Goal: Entertainment & Leisure: Consume media (video, audio)

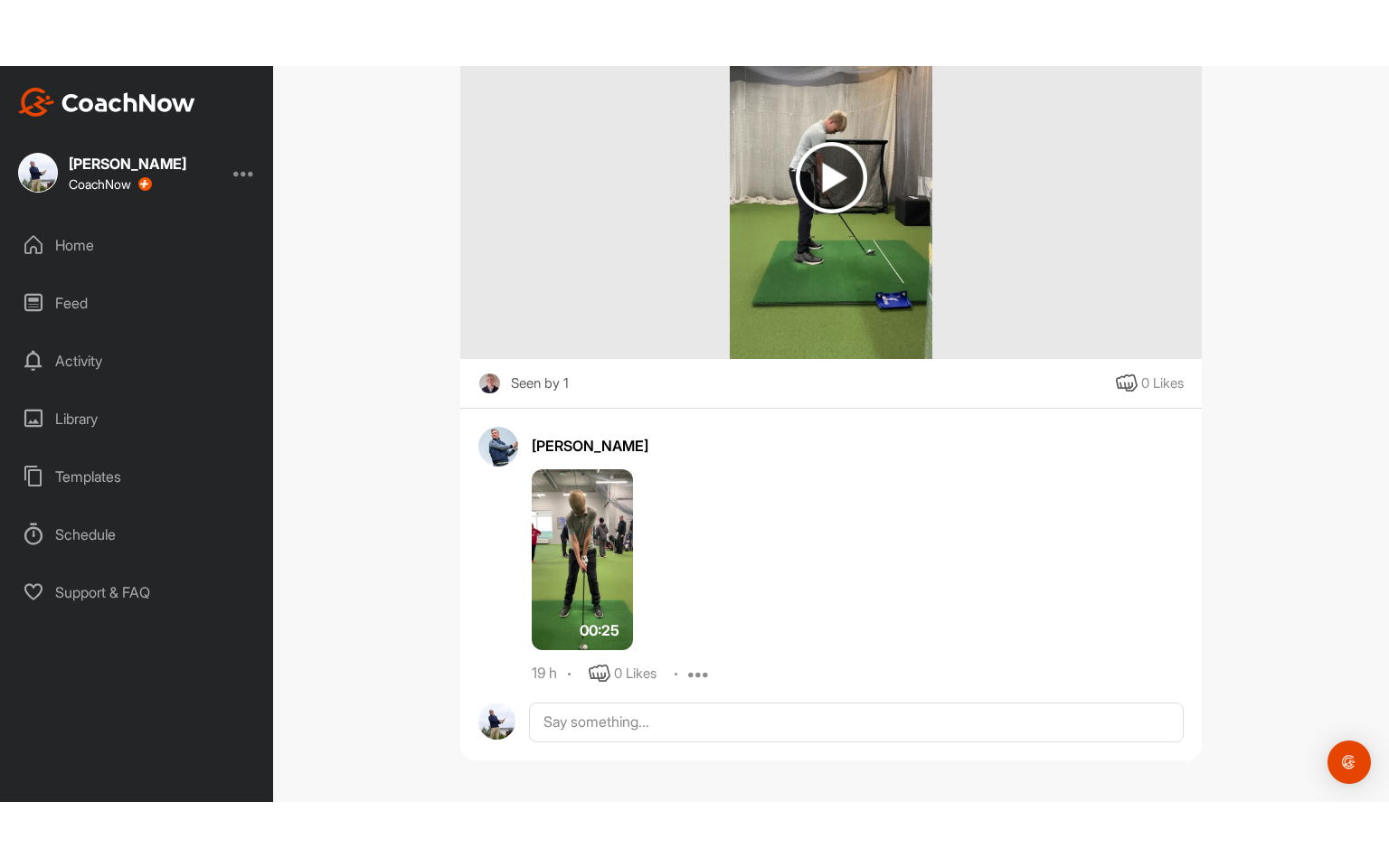
scroll to position [356, 0]
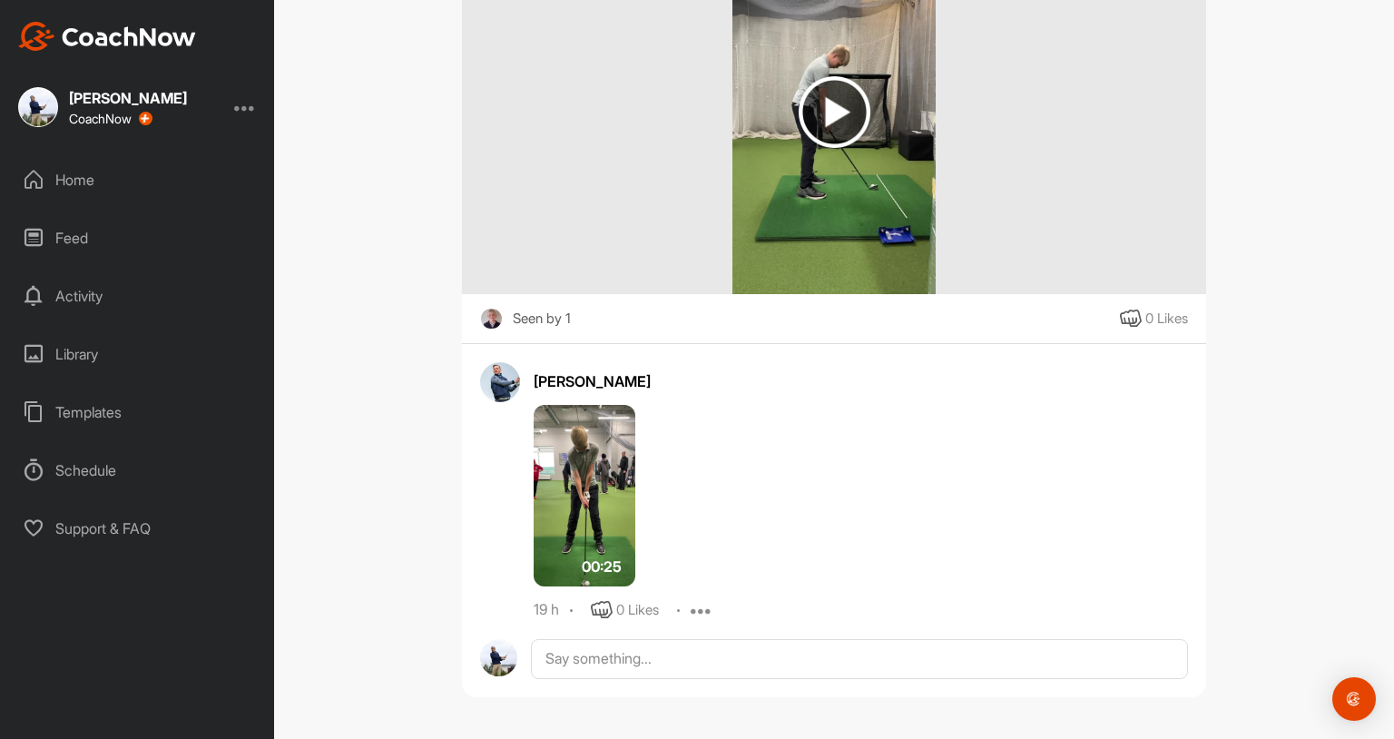
click at [841, 227] on img at bounding box center [834, 112] width 204 height 363
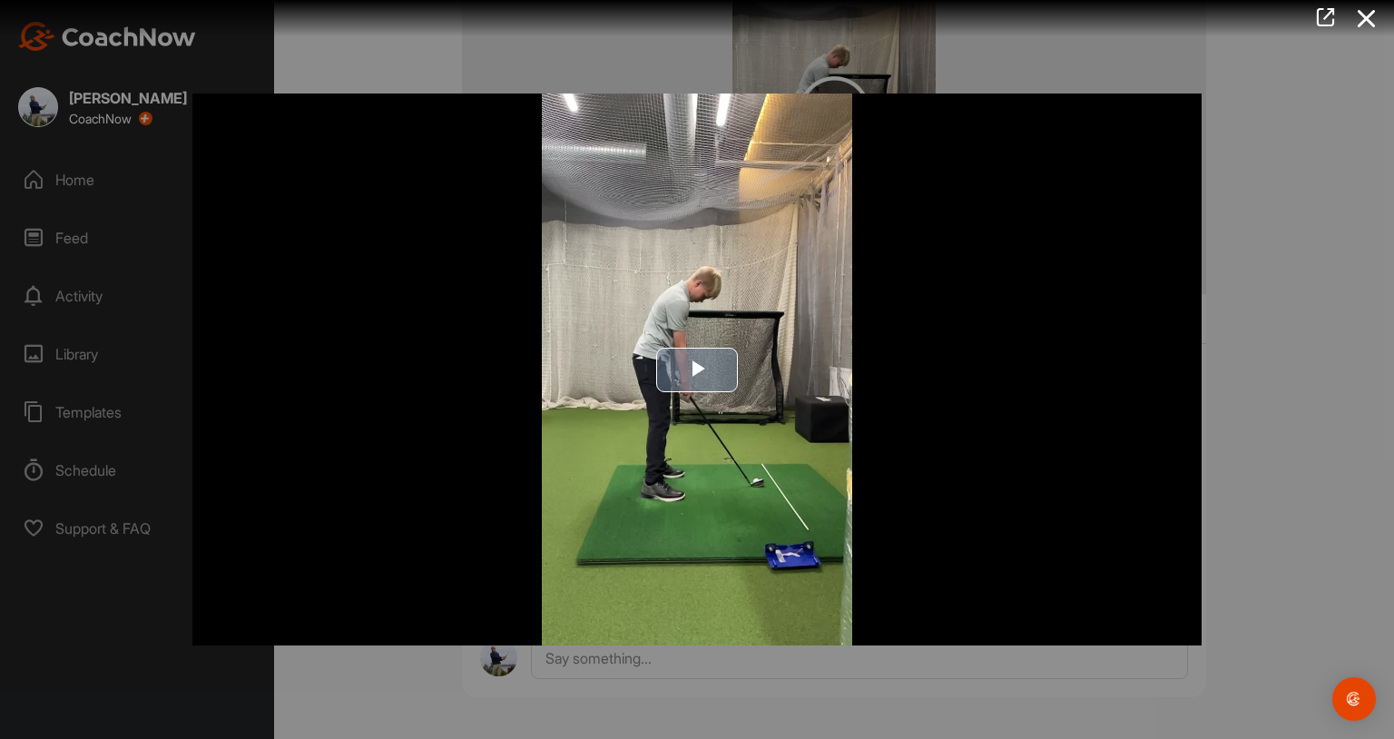
click at [783, 262] on img "Video Player" at bounding box center [696, 369] width 1009 height 552
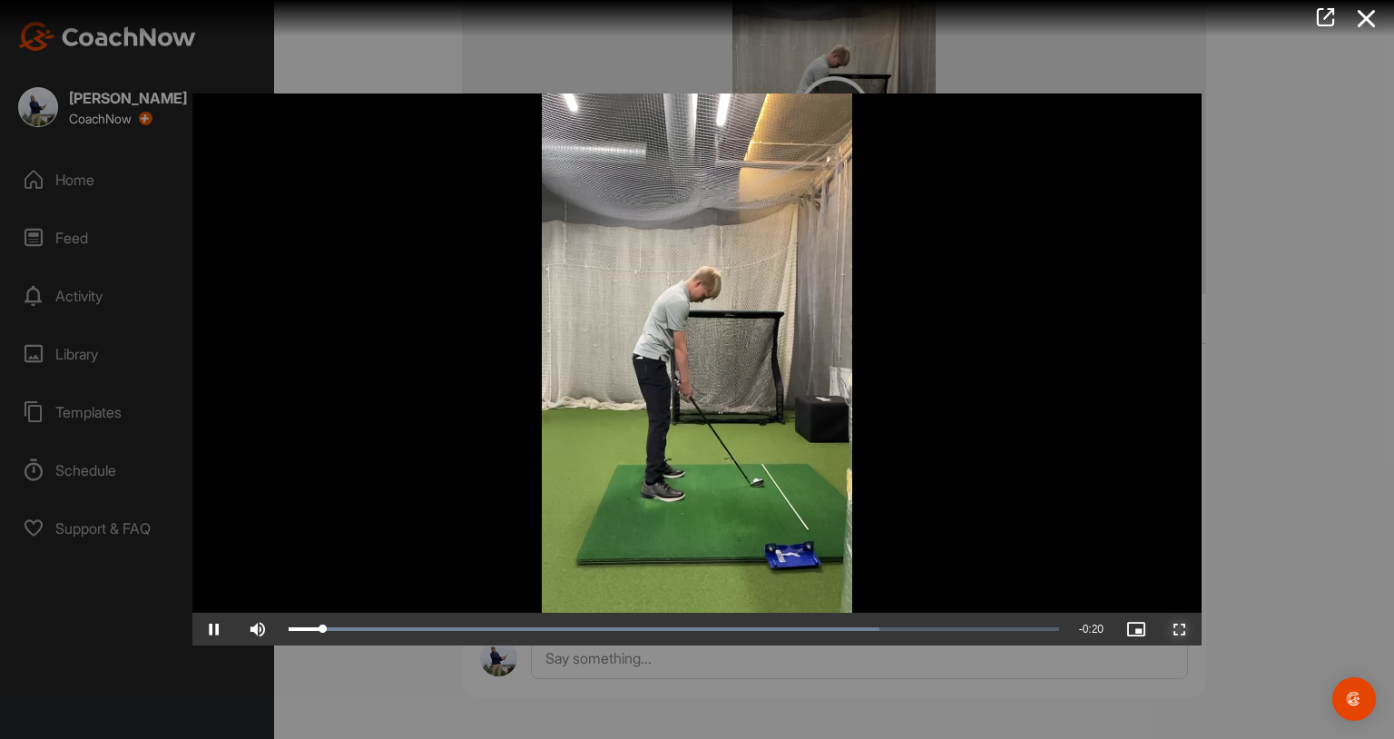
click at [1186, 629] on span "Video Player" at bounding box center [1180, 629] width 44 height 0
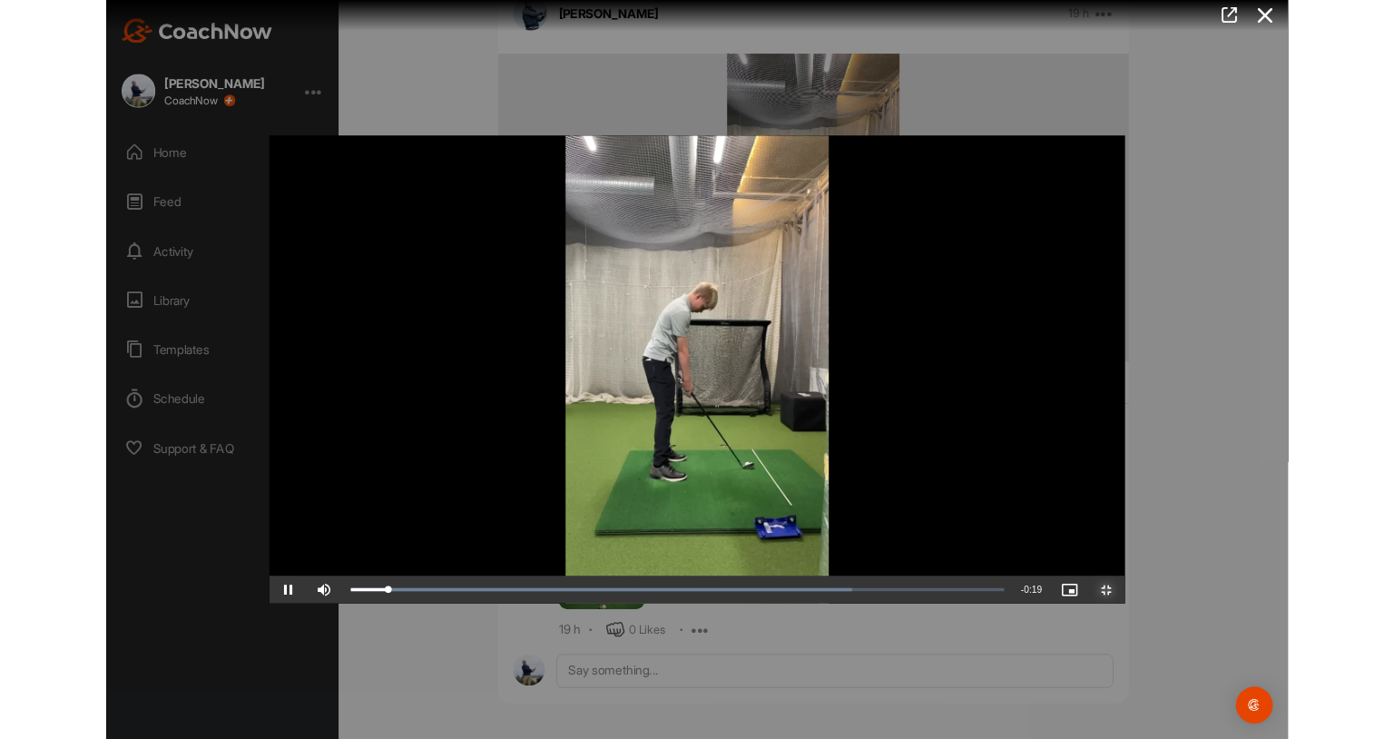
scroll to position [224, 0]
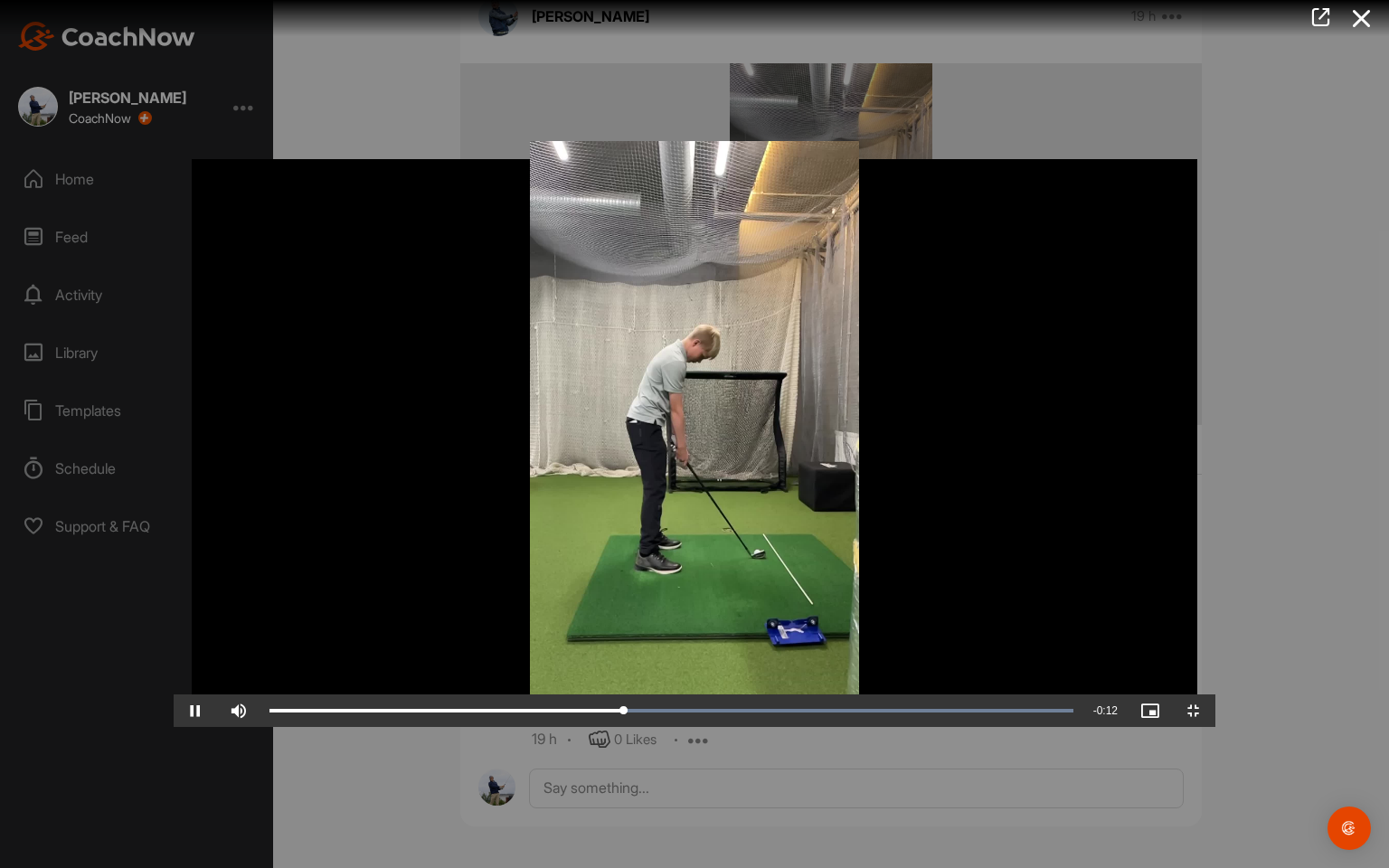
click at [628, 612] on video "Video Player" at bounding box center [694, 434] width 1042 height 586
click at [394, 714] on div "0:05" at bounding box center [447, 711] width 358 height 5
click at [389, 622] on video "Video Player" at bounding box center [694, 434] width 1042 height 586
click at [429, 615] on video "Video Player" at bounding box center [694, 434] width 1042 height 586
click at [448, 615] on video "Video Player" at bounding box center [694, 434] width 1042 height 586
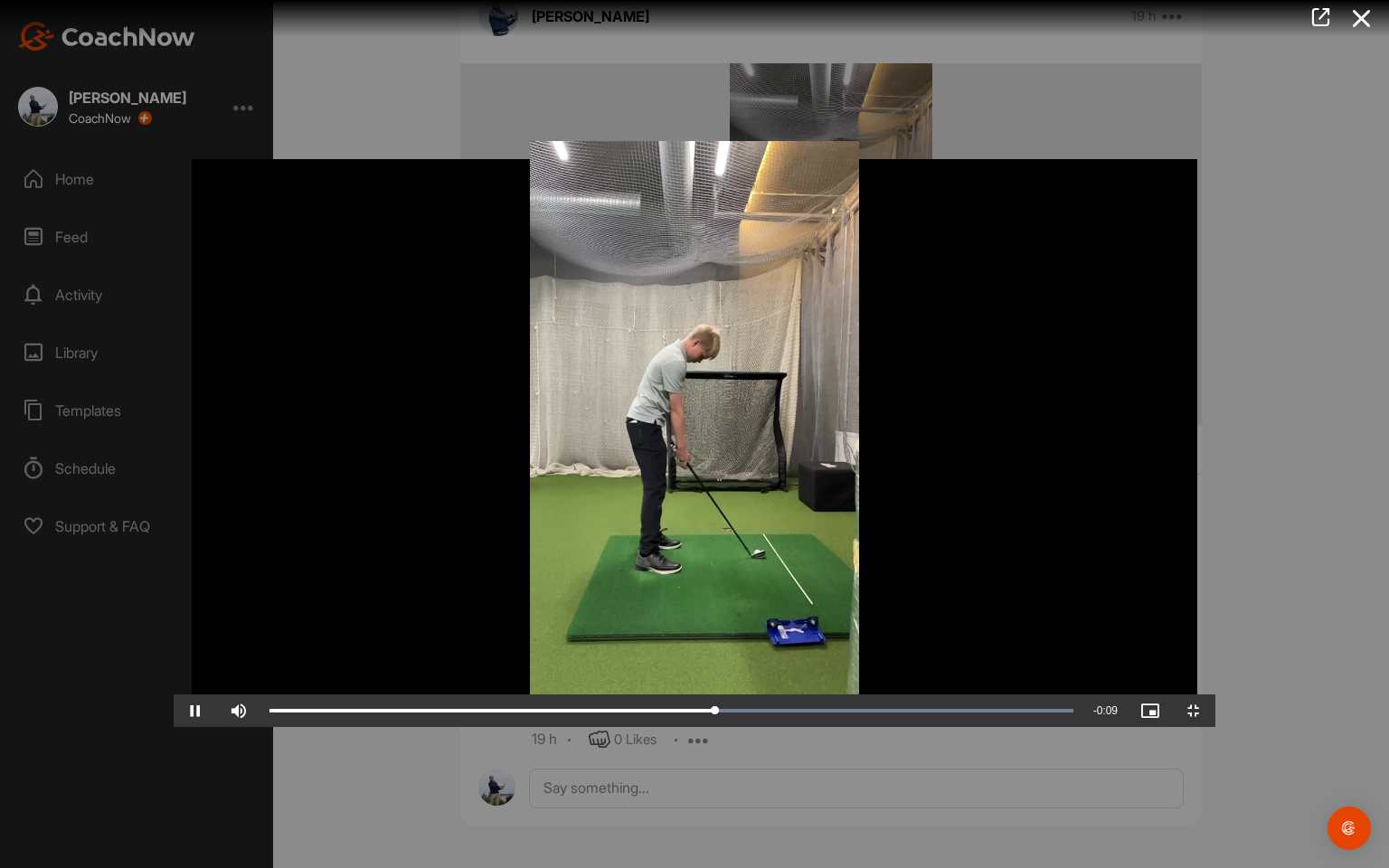
click at [448, 615] on video "Video Player" at bounding box center [694, 434] width 1042 height 586
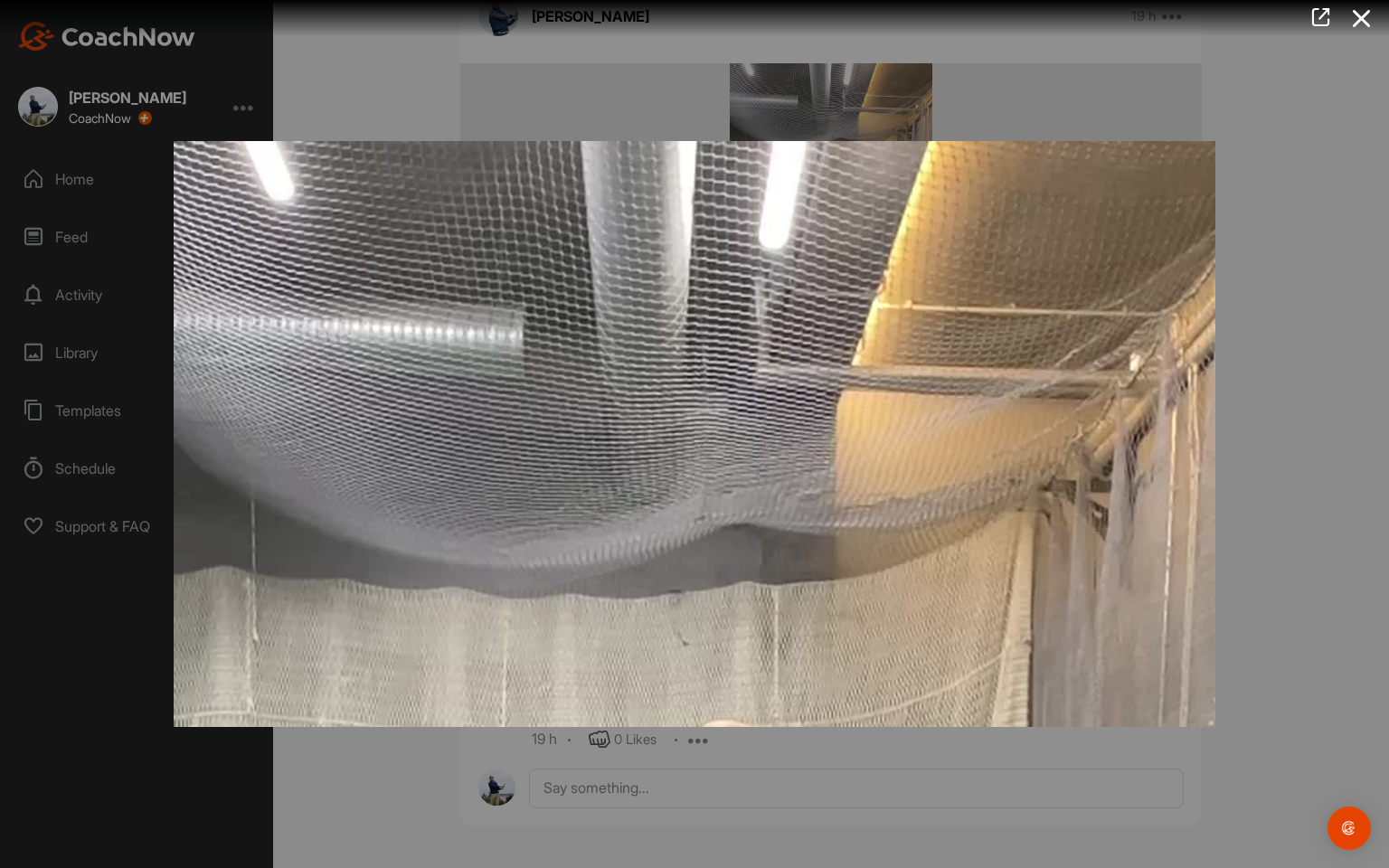
scroll to position [356, 0]
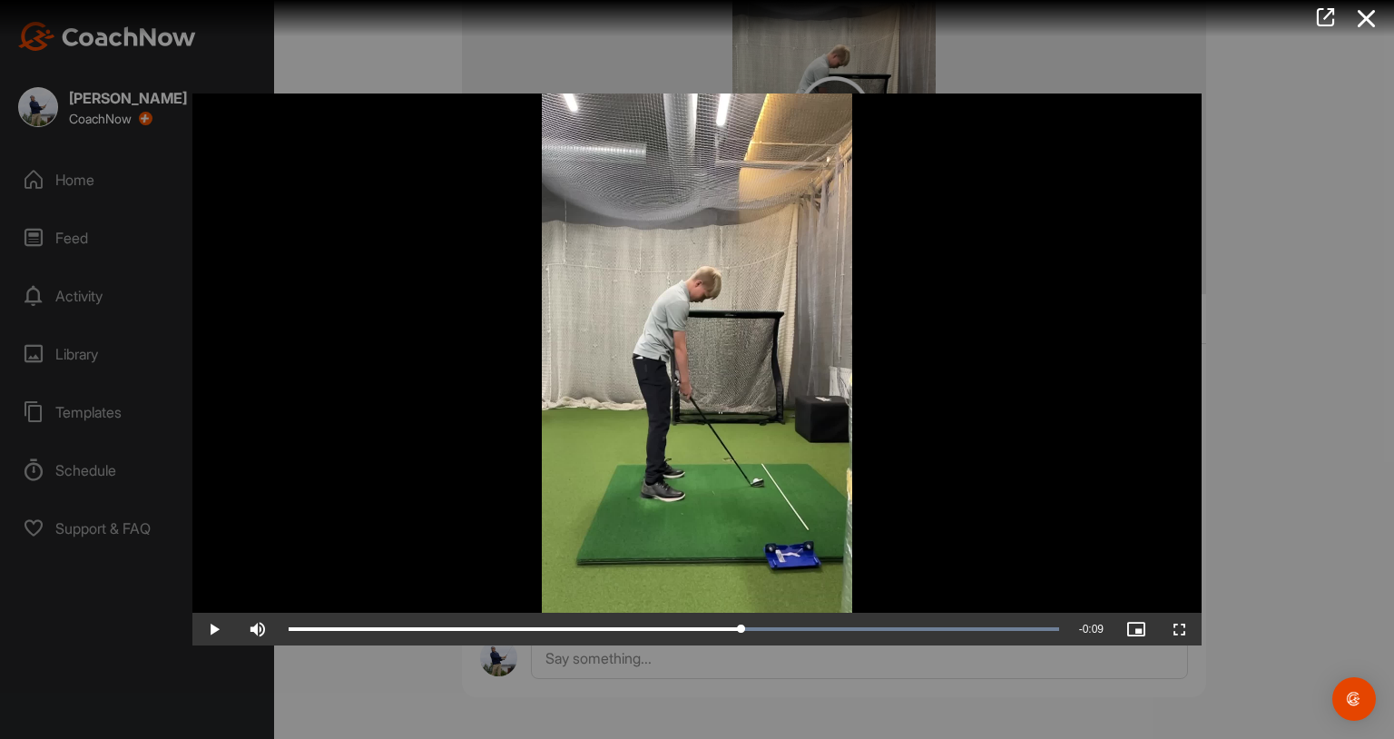
click at [724, 512] on video "Video Player" at bounding box center [696, 369] width 1009 height 552
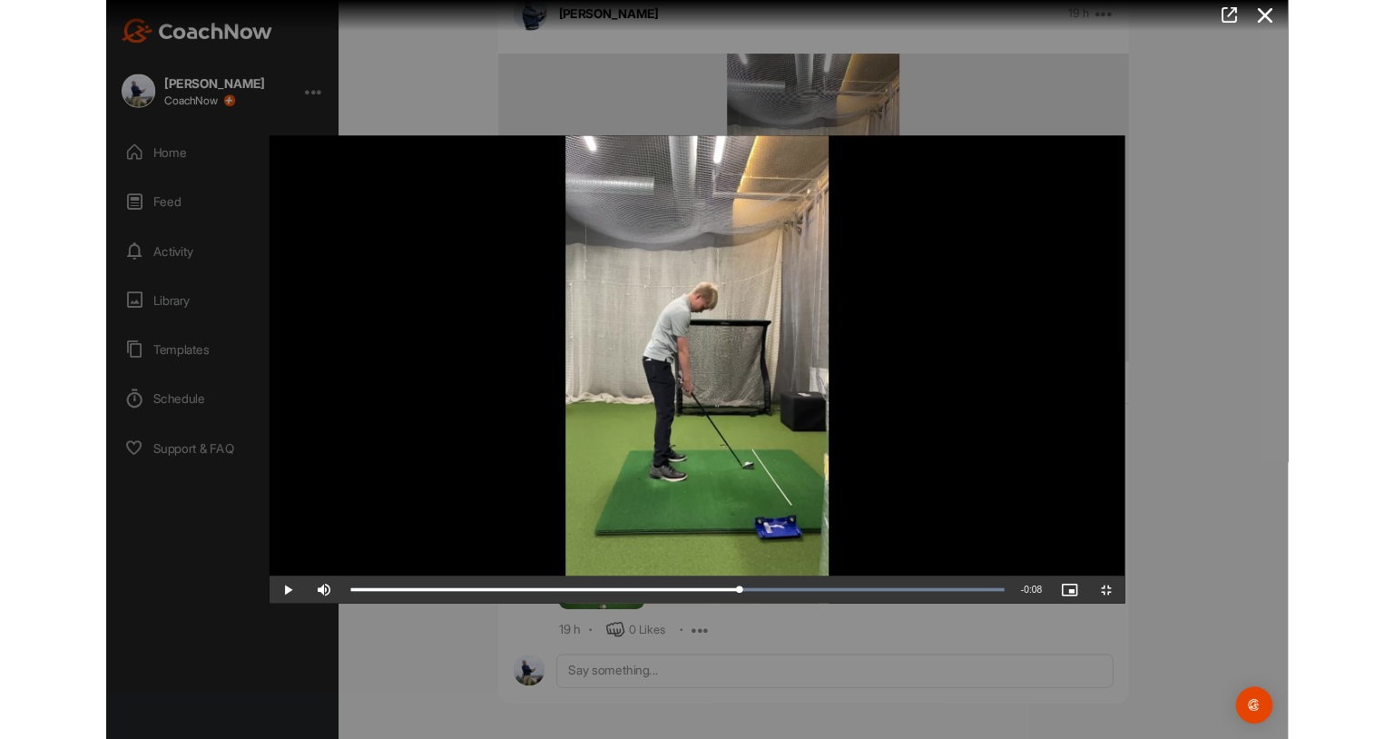
scroll to position [224, 0]
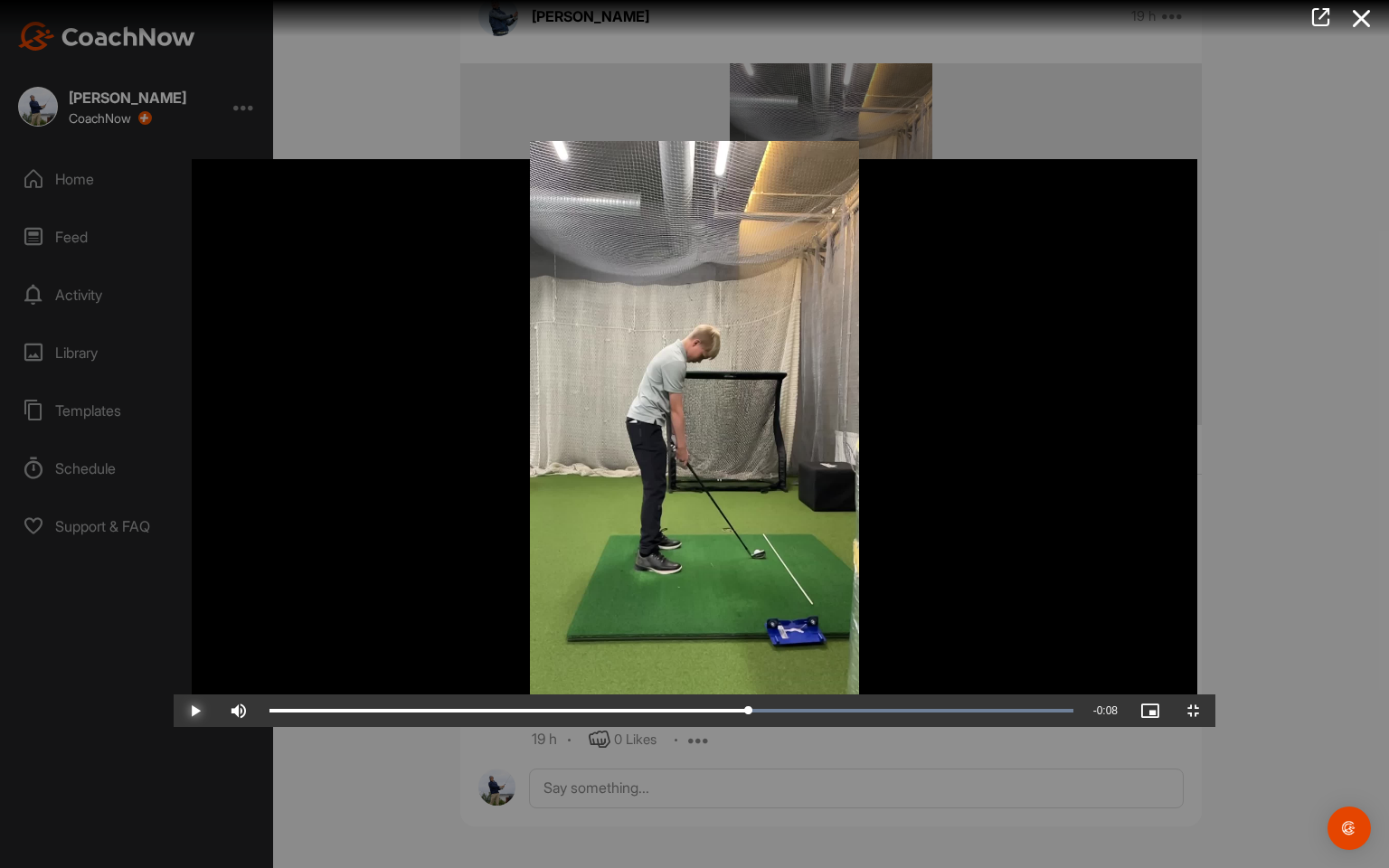
click at [173, 711] on span "Video Player" at bounding box center [195, 711] width 44 height 0
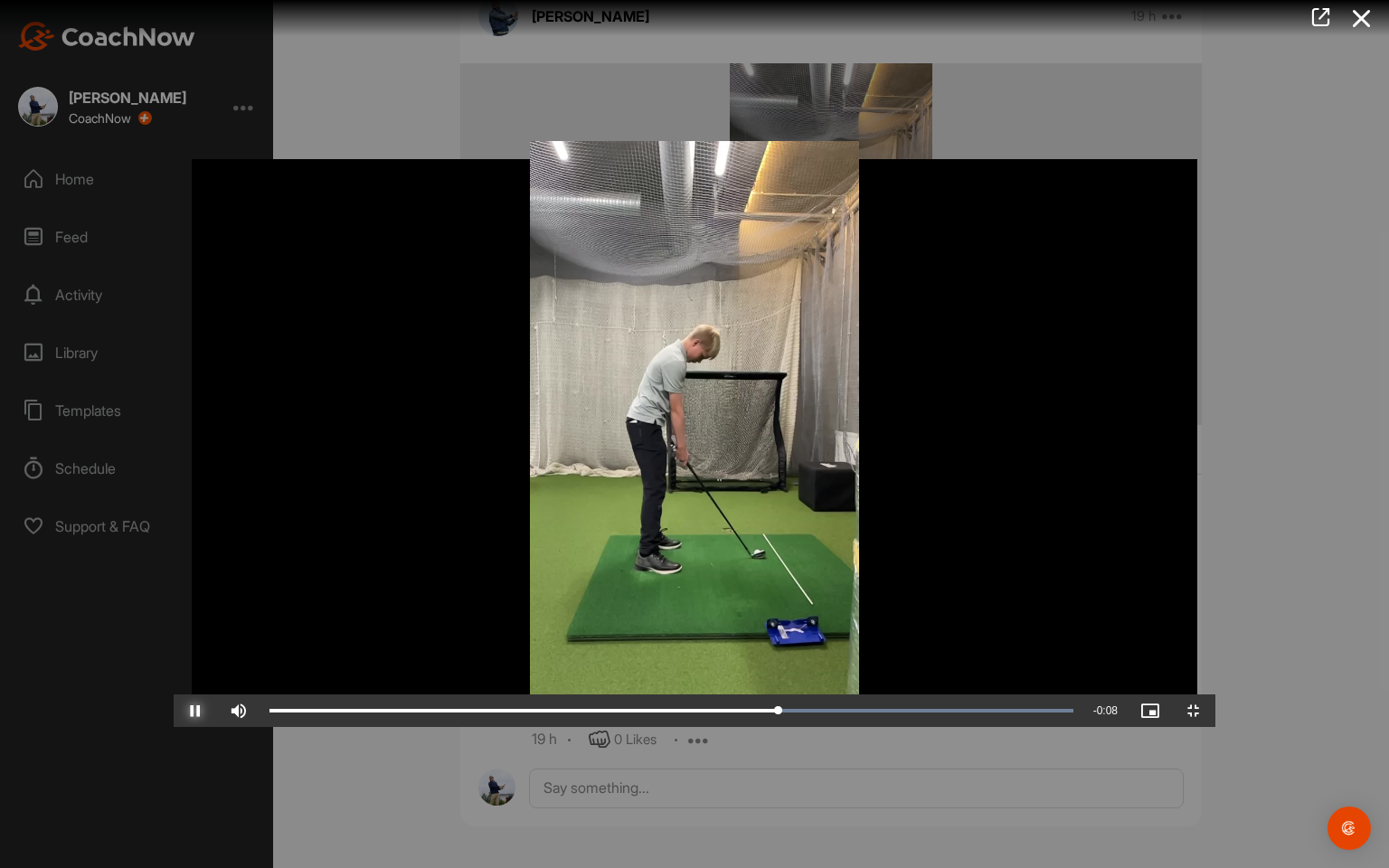
click at [173, 711] on span "Video Player" at bounding box center [195, 711] width 44 height 0
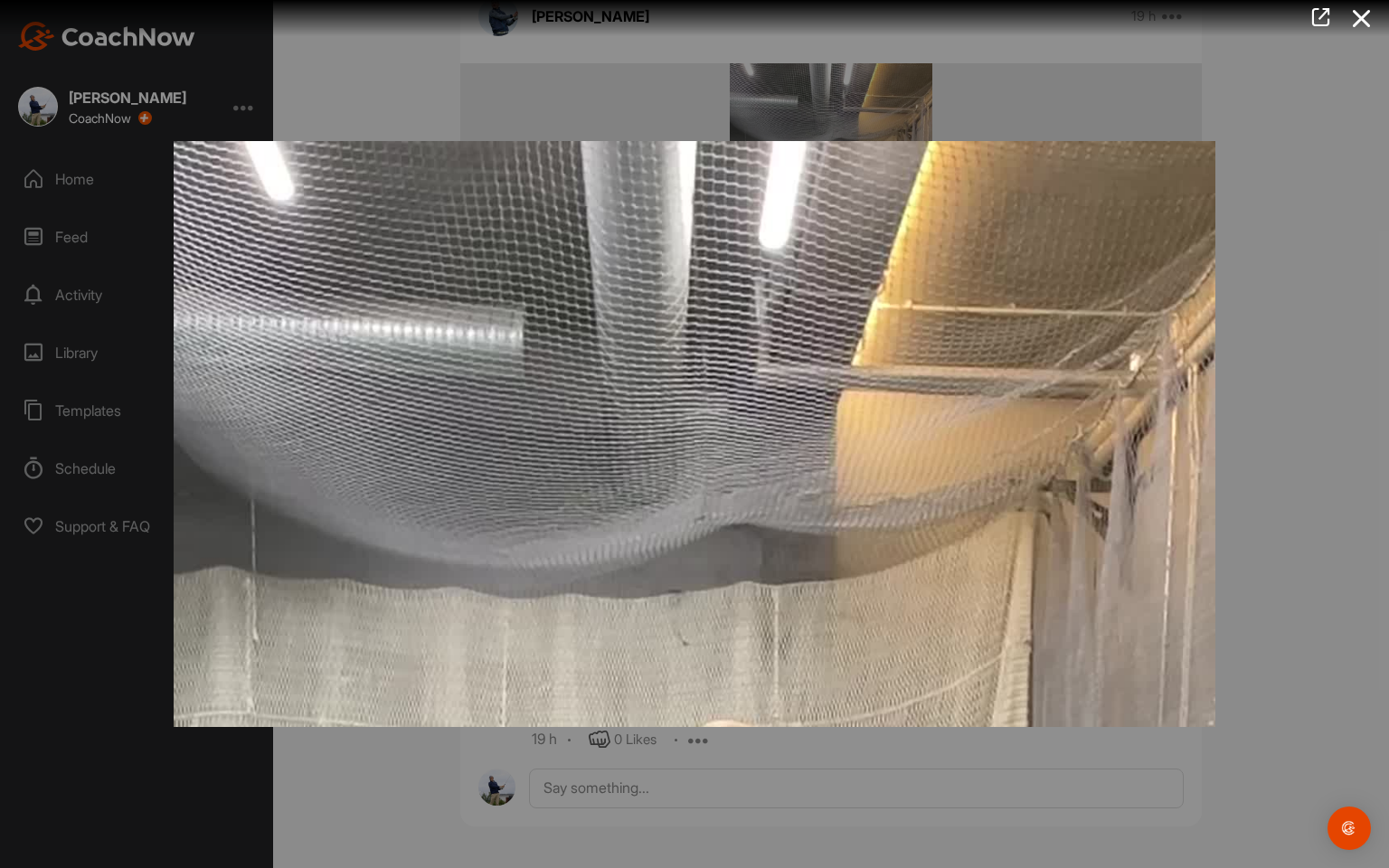
scroll to position [356, 0]
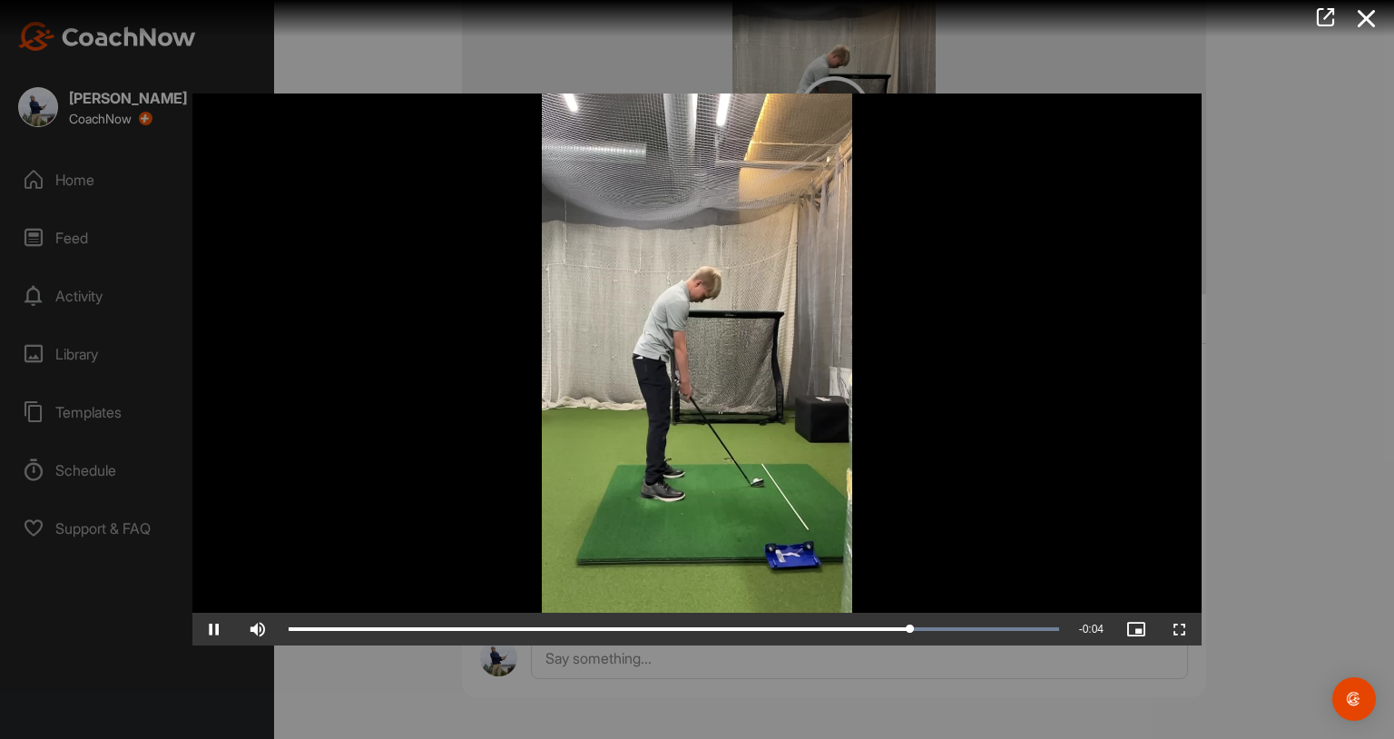
click at [600, 679] on div at bounding box center [697, 369] width 1394 height 739
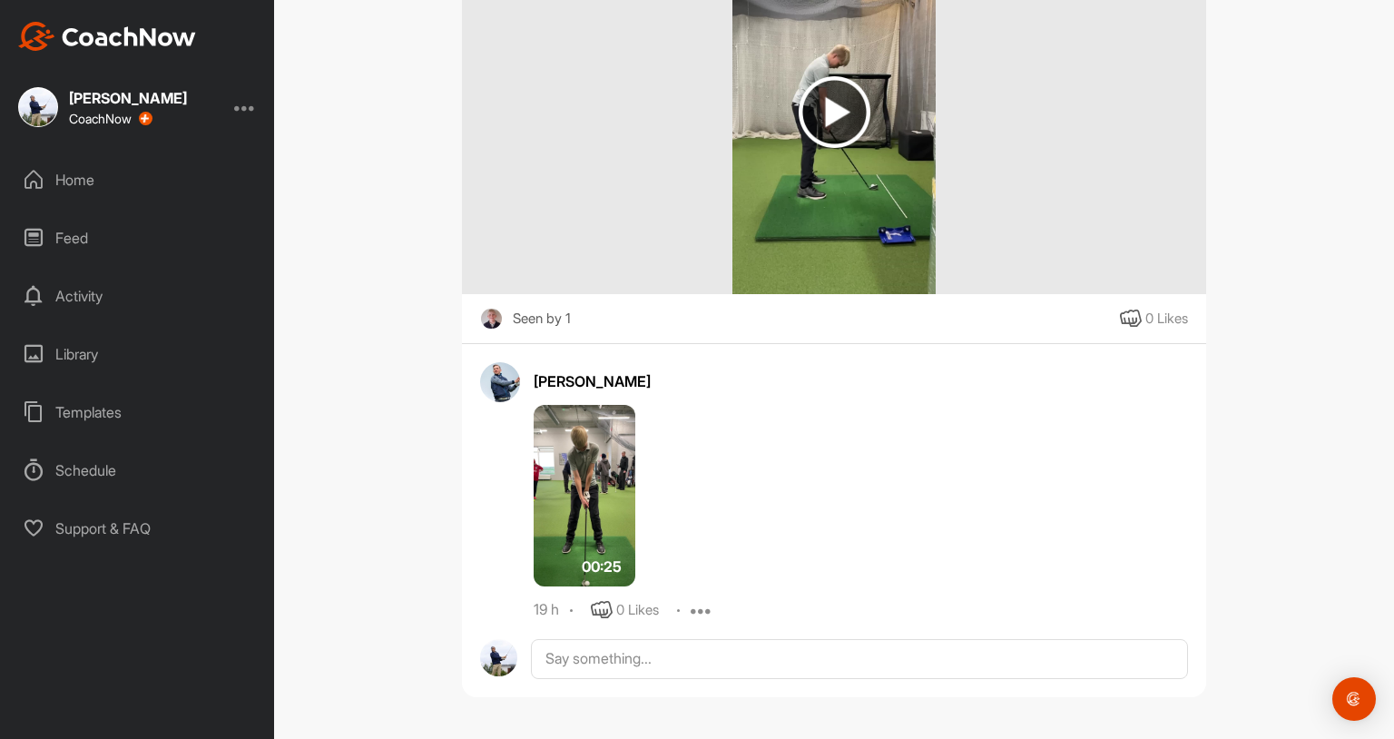
click at [1147, 323] on div "0 Likes" at bounding box center [1166, 319] width 43 height 21
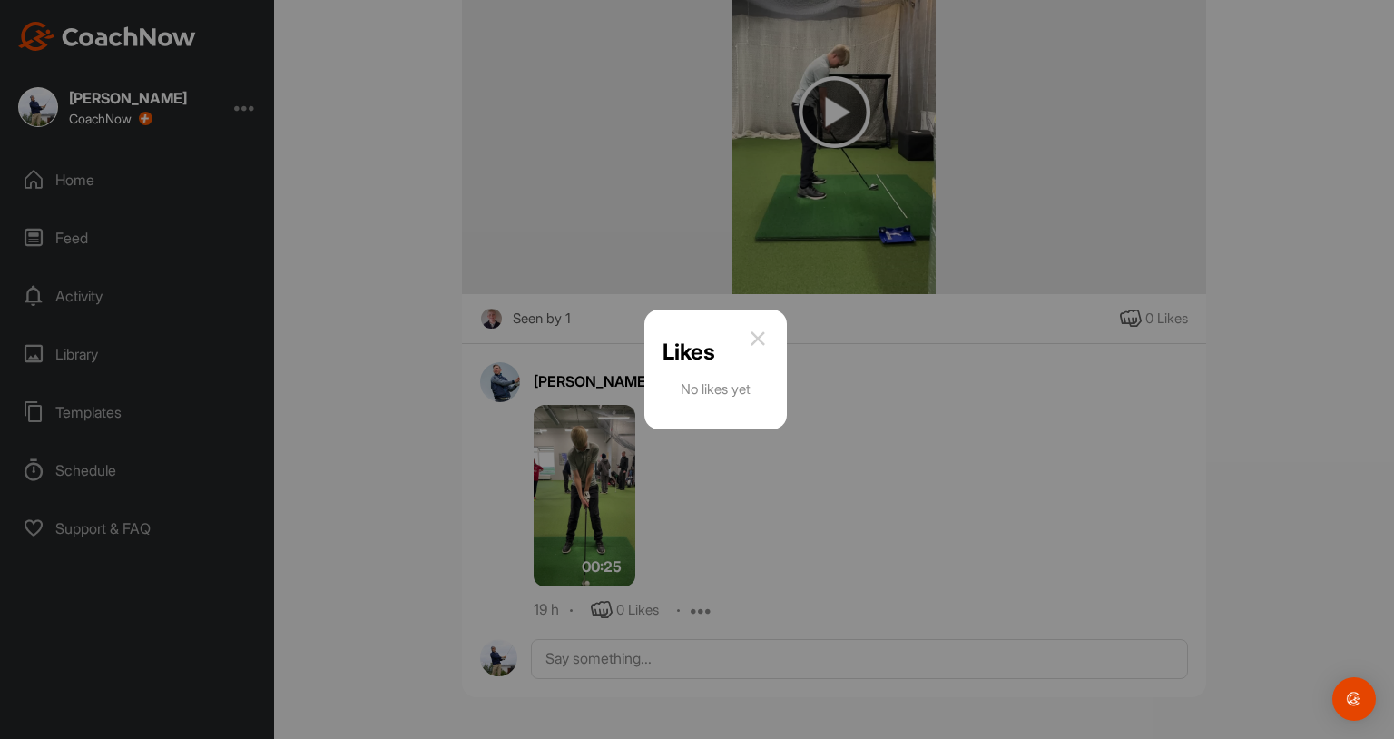
click at [760, 334] on img at bounding box center [758, 339] width 22 height 22
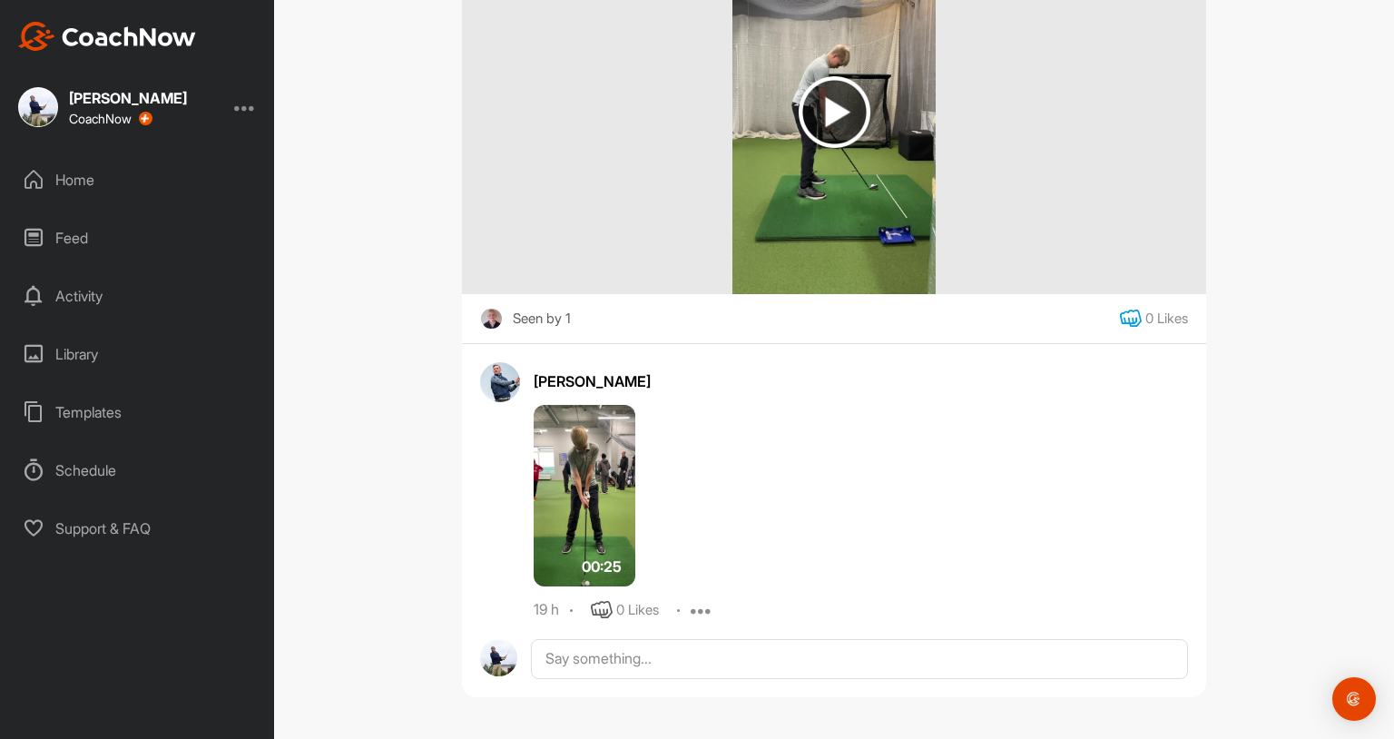
click at [1130, 318] on icon at bounding box center [1131, 319] width 22 height 22
click at [579, 512] on img at bounding box center [585, 496] width 102 height 182
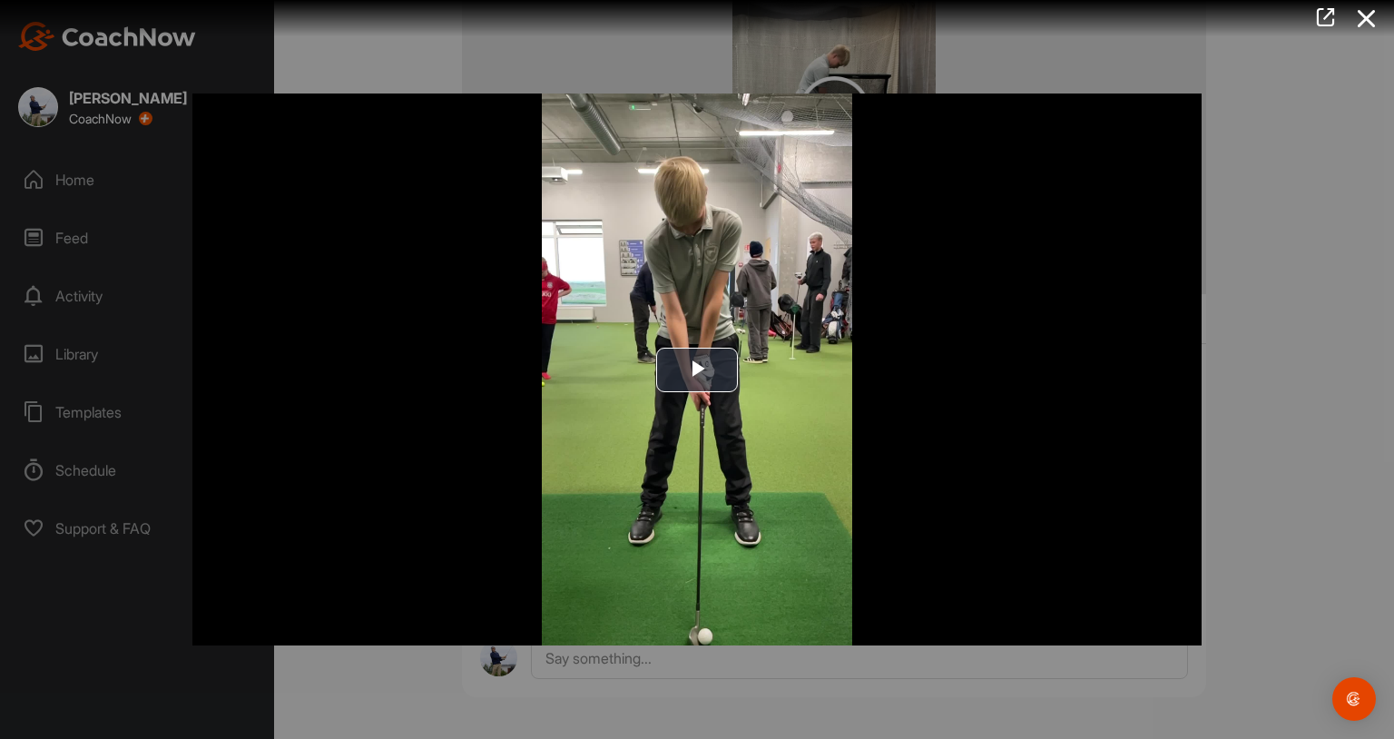
click at [579, 512] on img "Video Player" at bounding box center [696, 369] width 1009 height 552
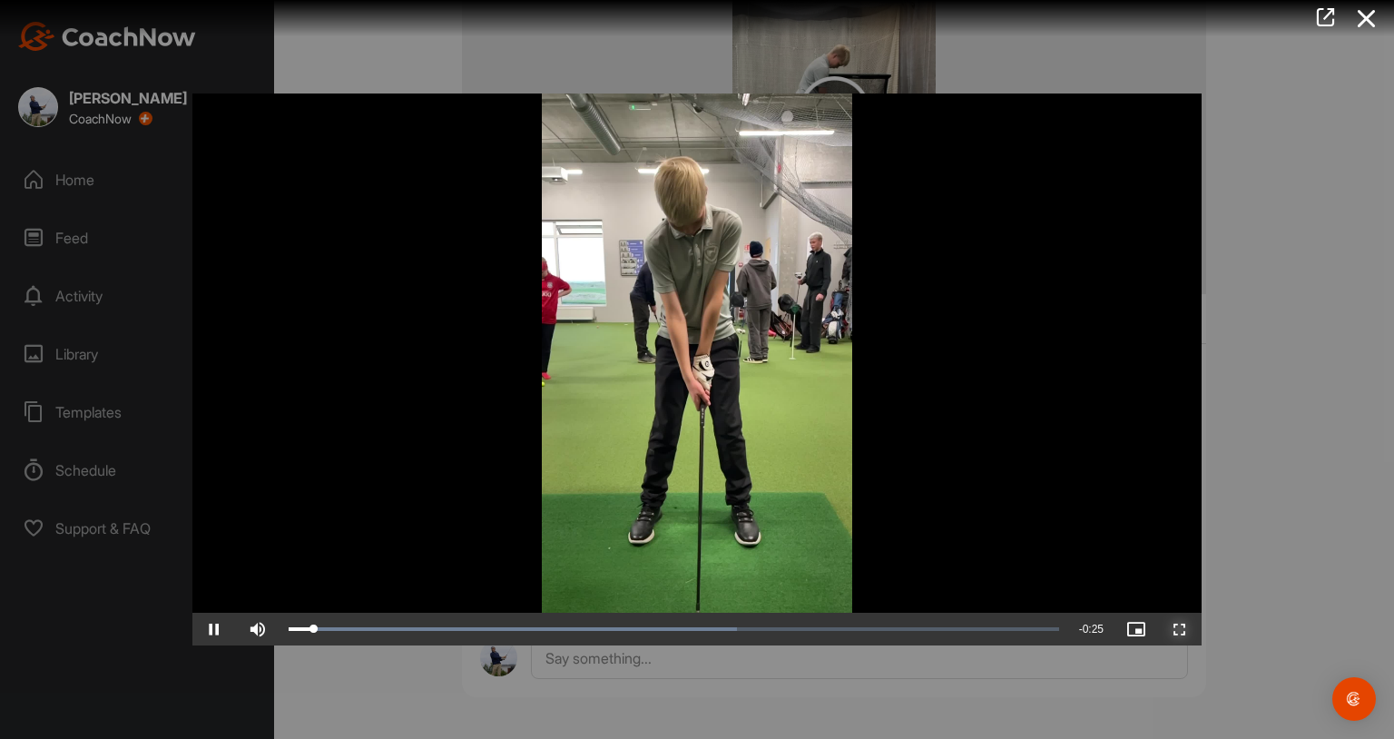
click at [1174, 629] on span "Video Player" at bounding box center [1180, 629] width 44 height 0
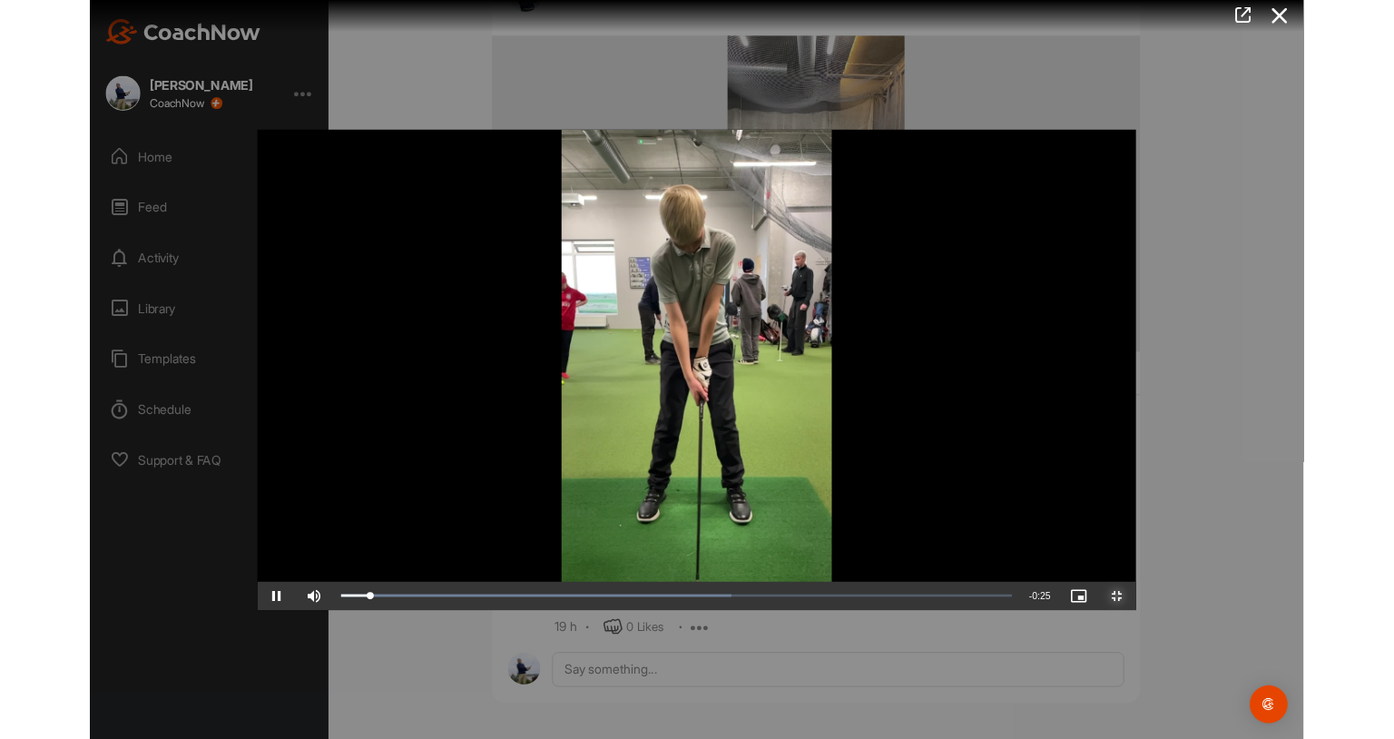
scroll to position [224, 0]
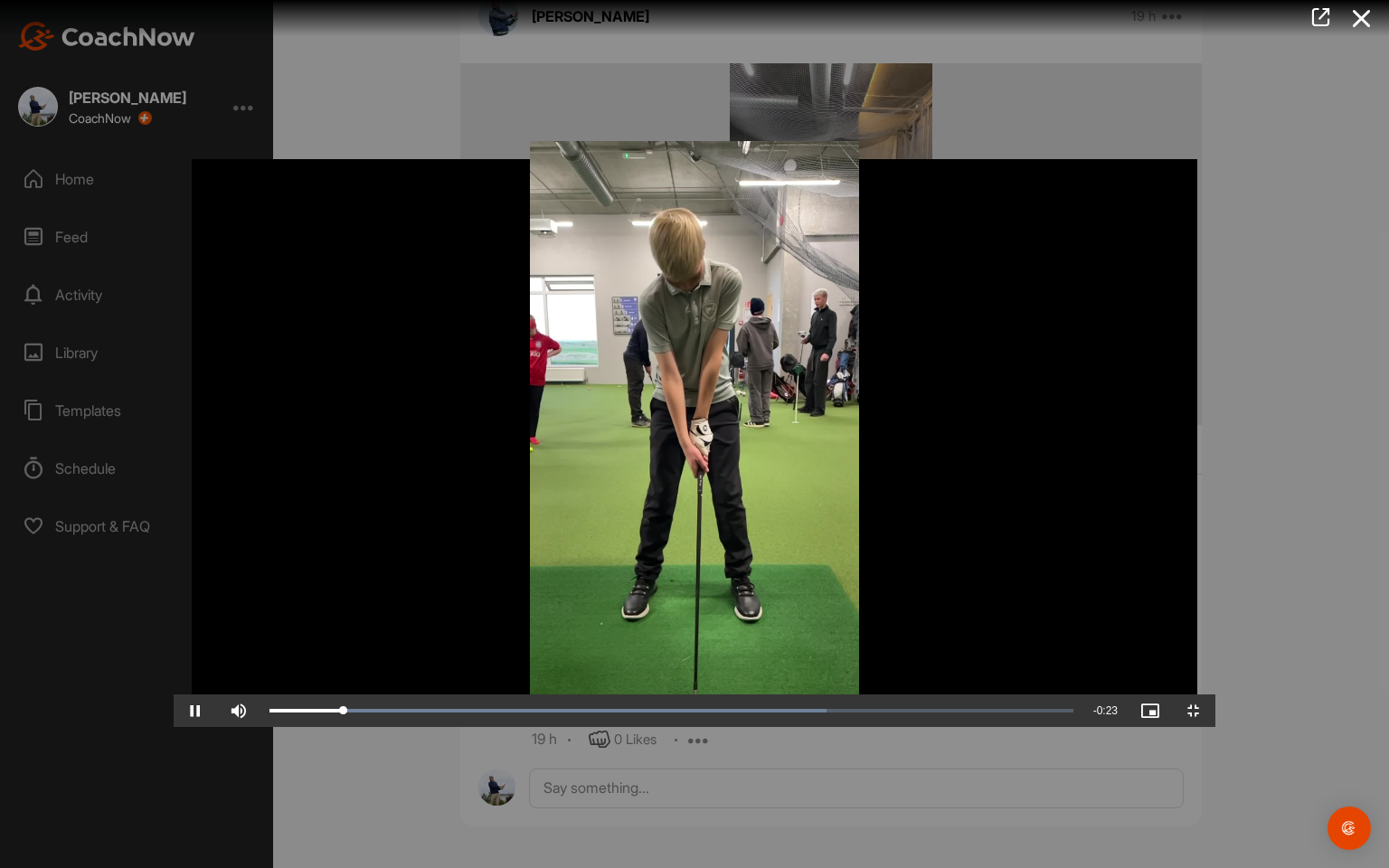
click at [880, 524] on video "Video Player" at bounding box center [694, 434] width 1042 height 586
click at [838, 510] on video "Video Player" at bounding box center [694, 434] width 1042 height 586
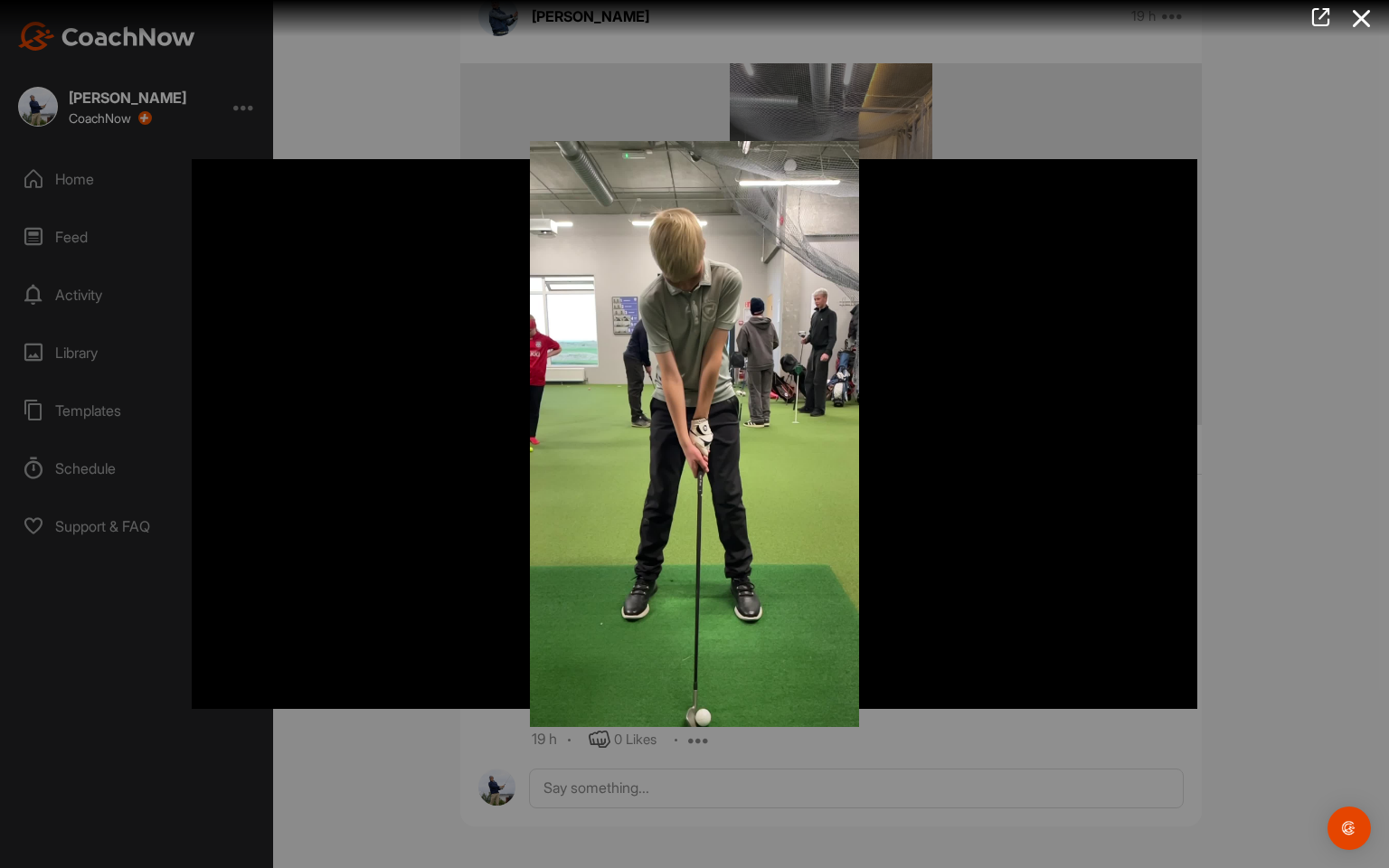
click at [862, 614] on video "Video Player" at bounding box center [694, 434] width 1042 height 586
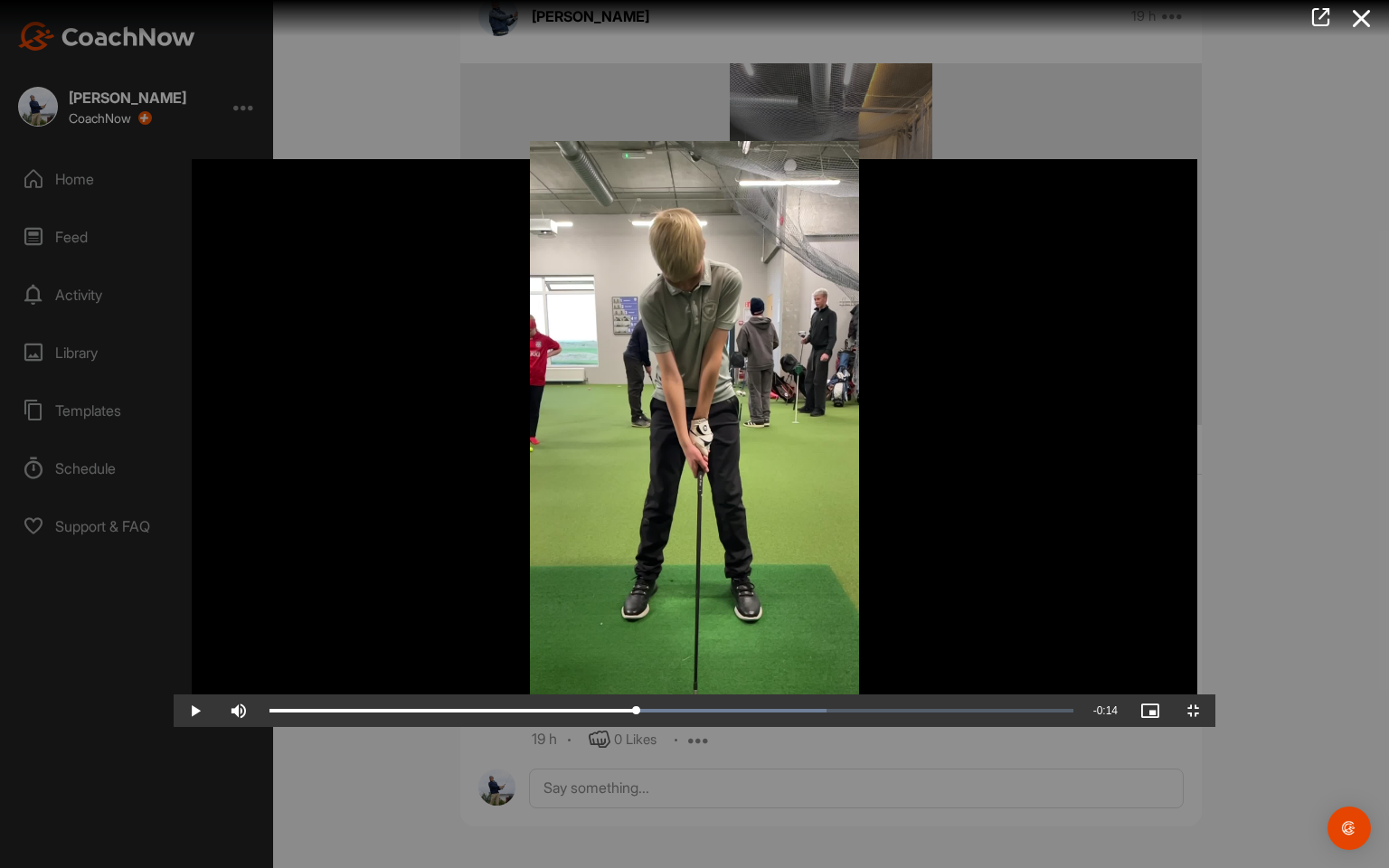
click at [862, 614] on video "Video Player" at bounding box center [694, 434] width 1042 height 586
click at [893, 611] on video "Video Player" at bounding box center [694, 434] width 1042 height 586
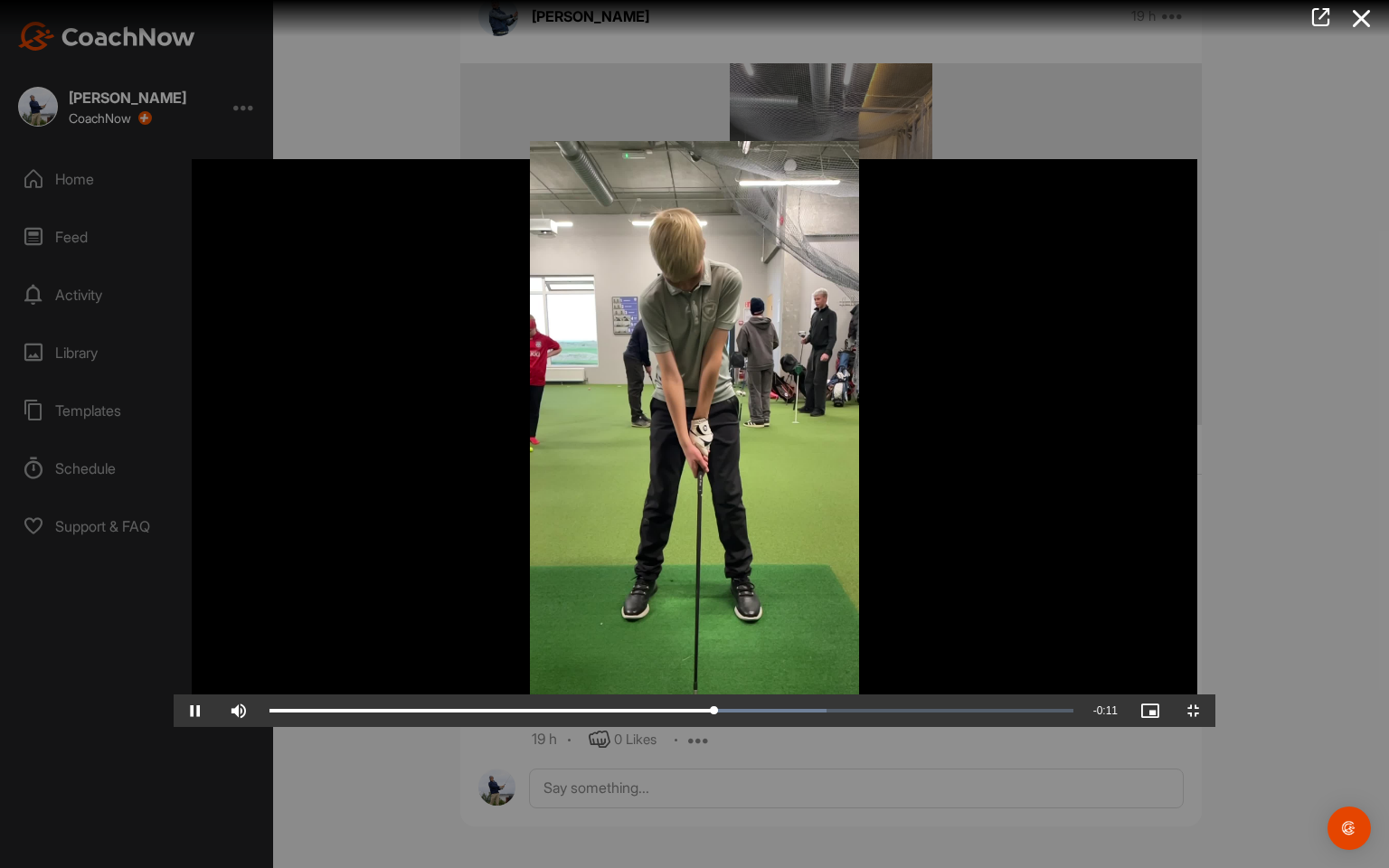
click at [905, 611] on video "Video Player" at bounding box center [694, 434] width 1042 height 586
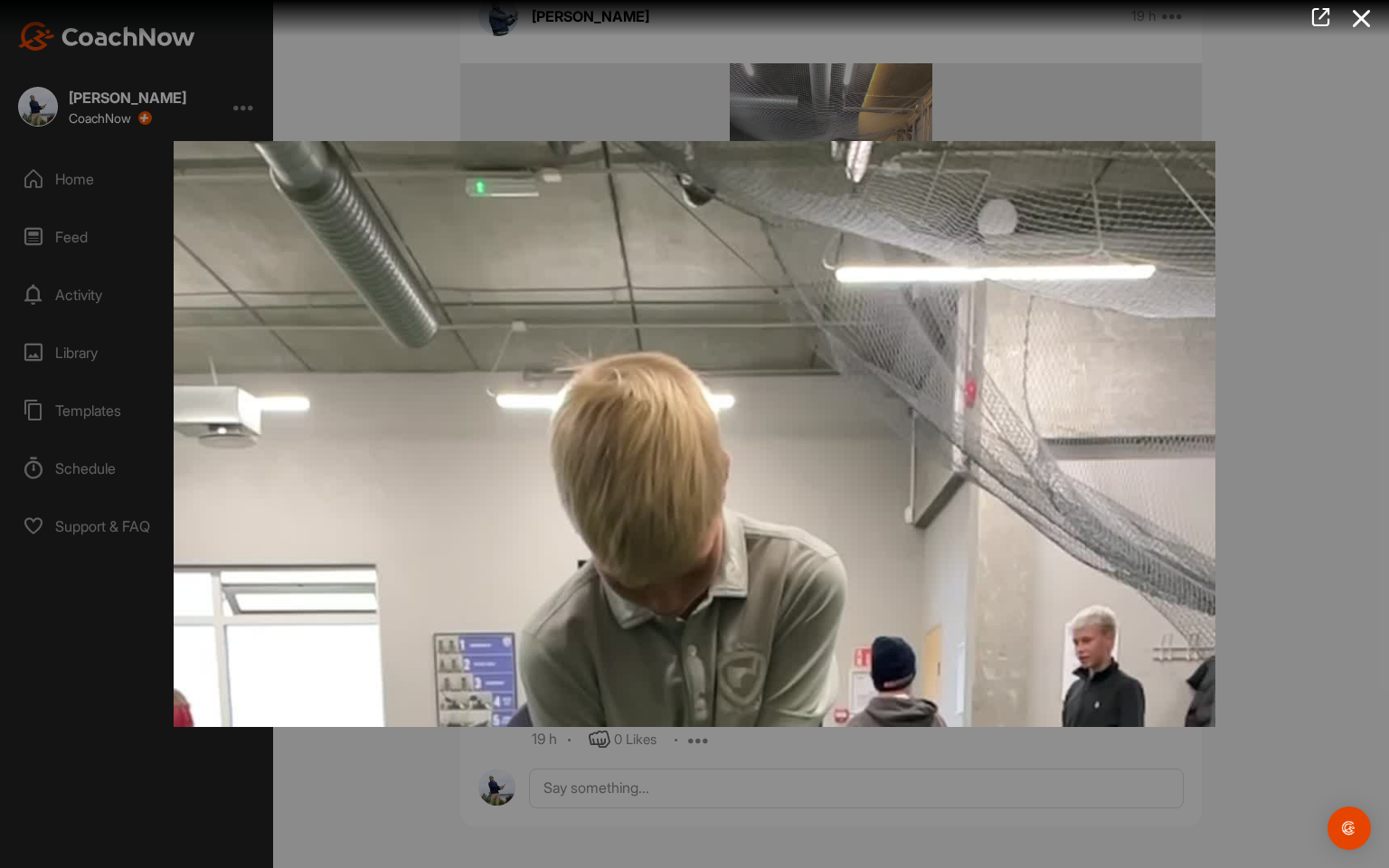
scroll to position [356, 0]
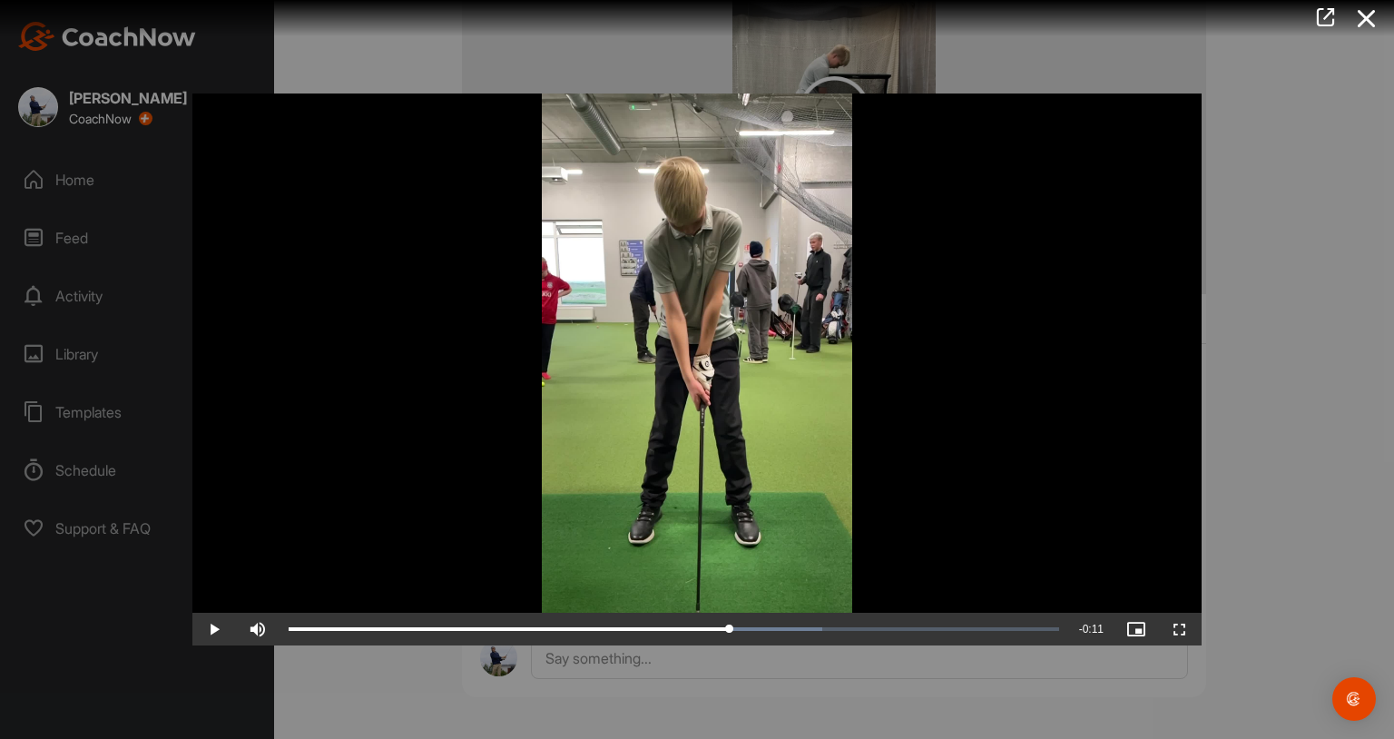
click at [917, 482] on video "Video Player" at bounding box center [696, 369] width 1009 height 552
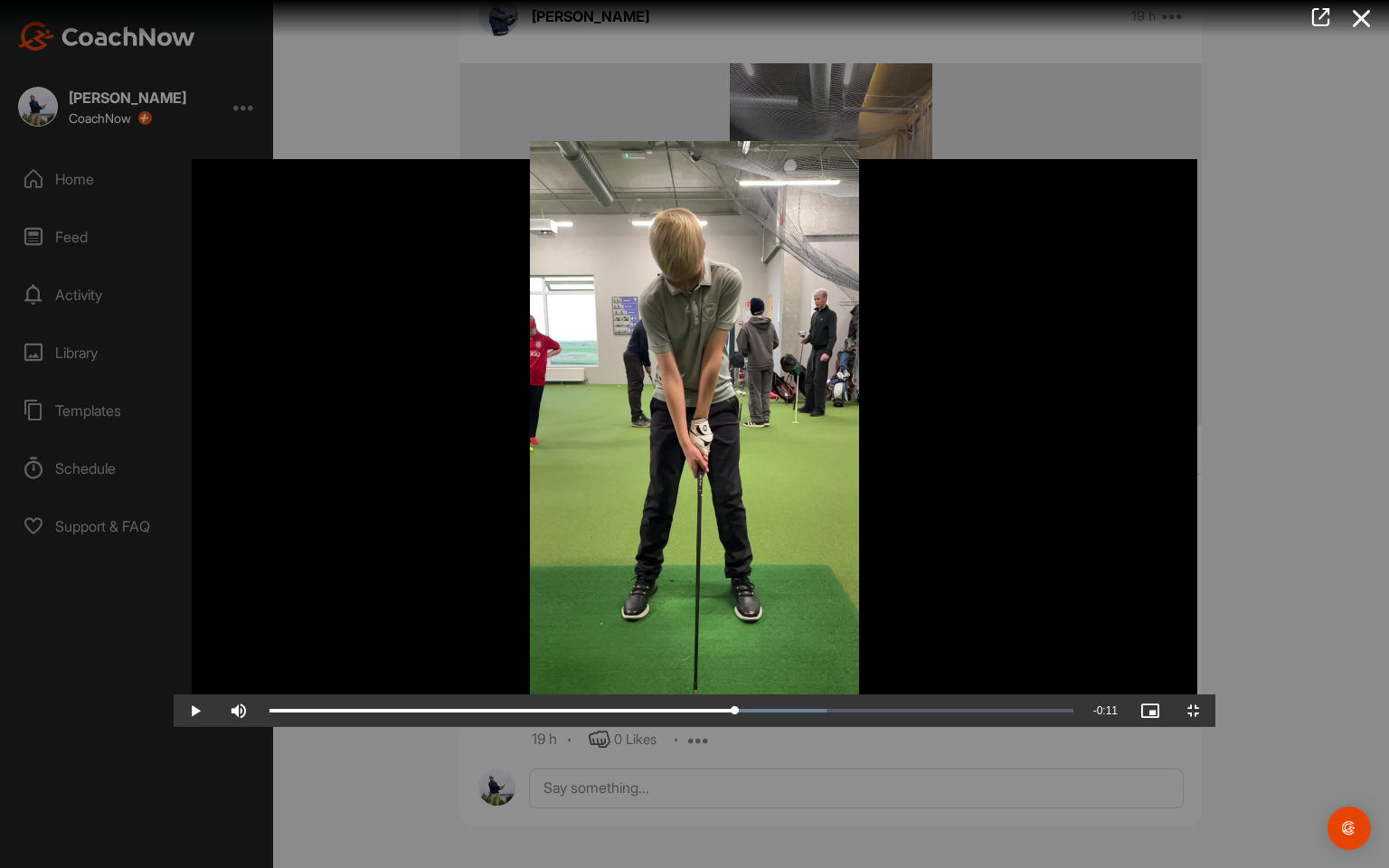
click at [925, 608] on video "Video Player" at bounding box center [694, 434] width 1042 height 586
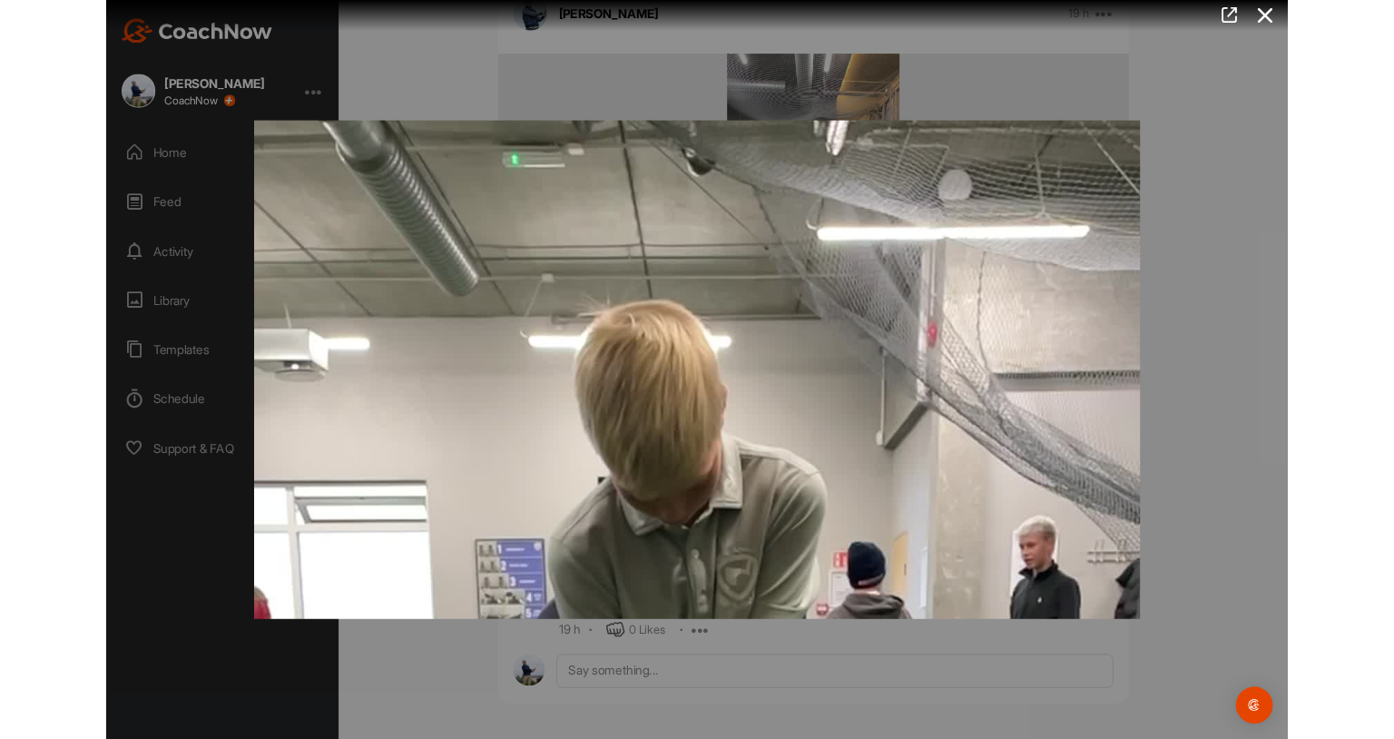
scroll to position [357, 0]
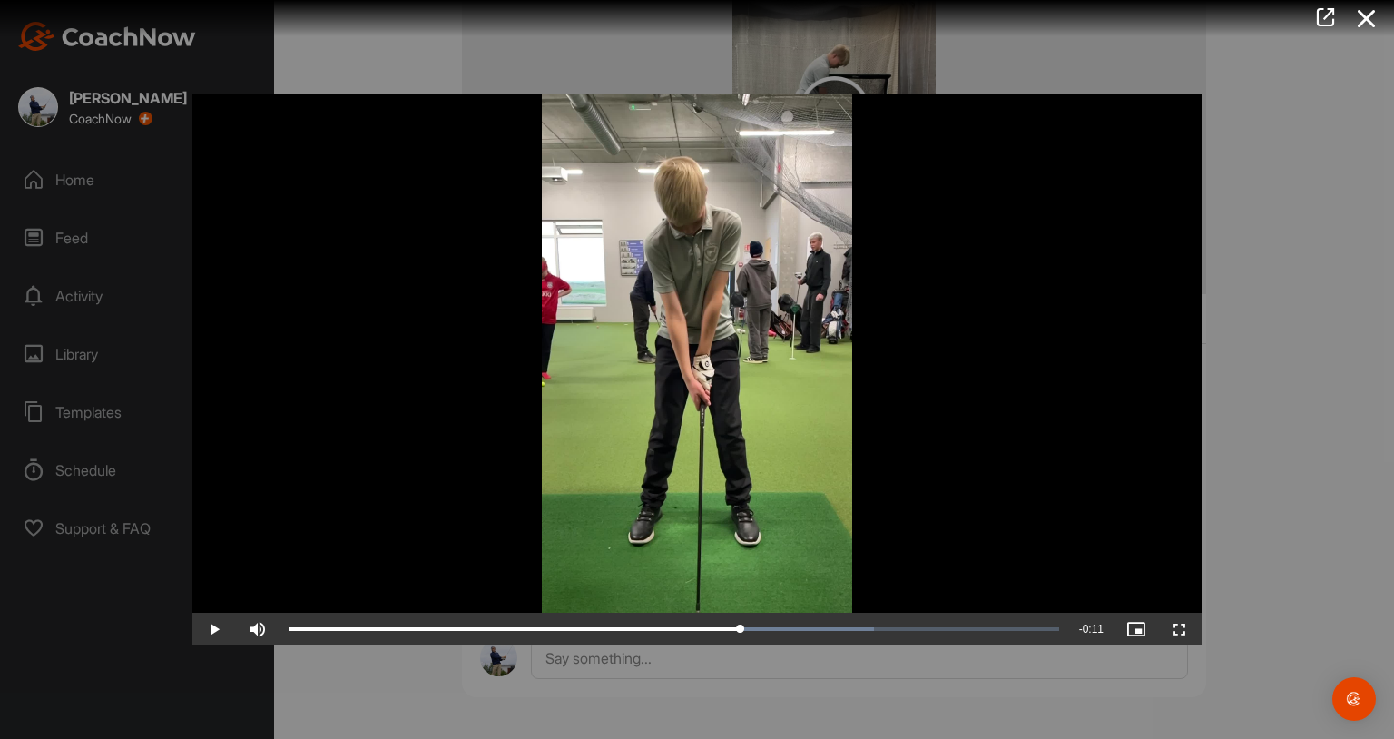
click at [928, 477] on video "Video Player" at bounding box center [696, 369] width 1009 height 552
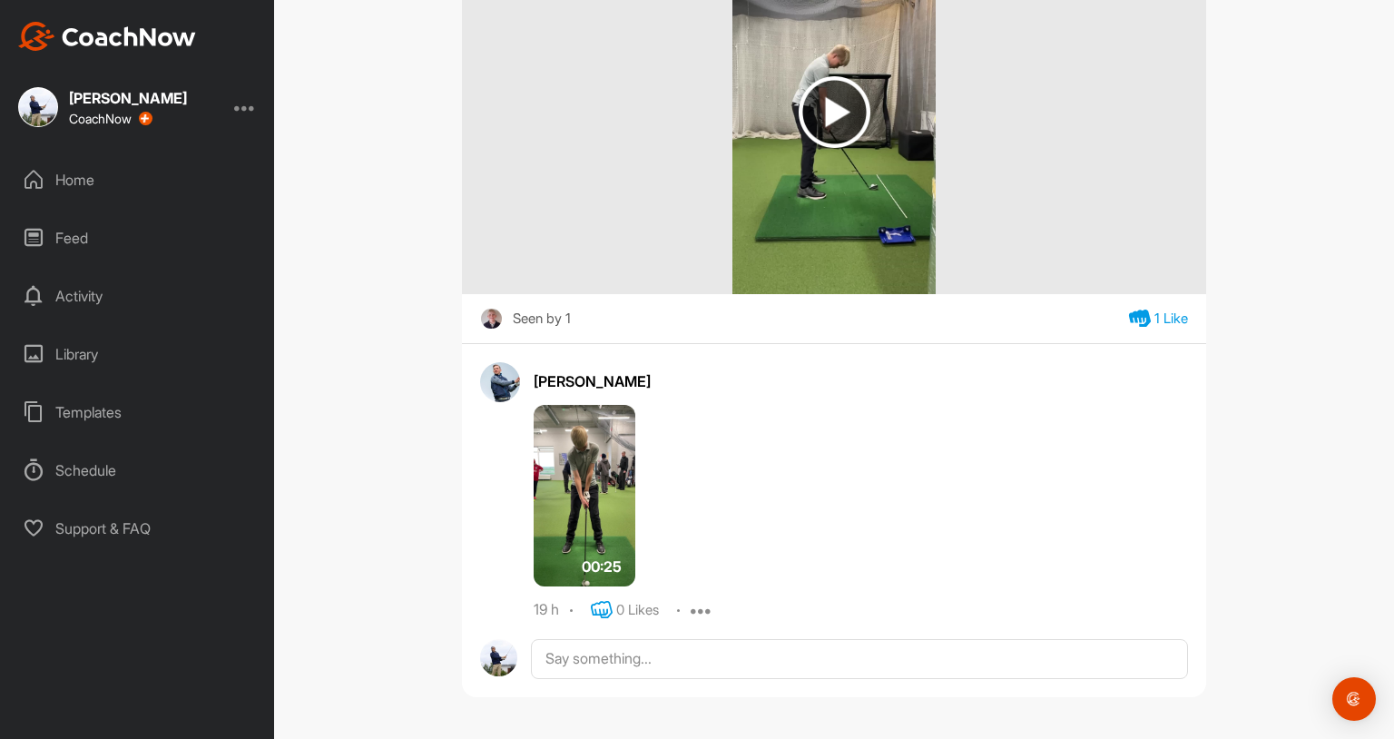
click at [609, 610] on icon at bounding box center [602, 610] width 22 height 22
